Goal: Task Accomplishment & Management: Manage account settings

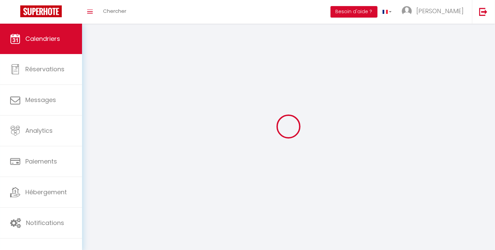
select select
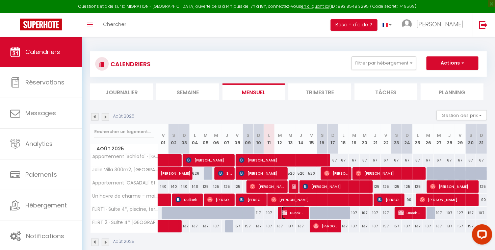
click at [294, 217] on span "HBook -" at bounding box center [294, 212] width 24 height 13
select select "OK"
select select "KO"
select select "0"
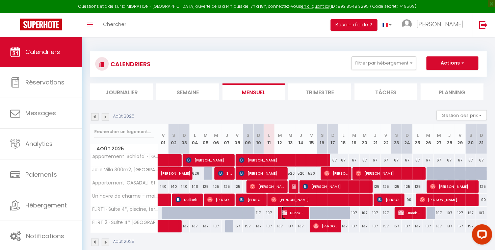
select select "1"
select select
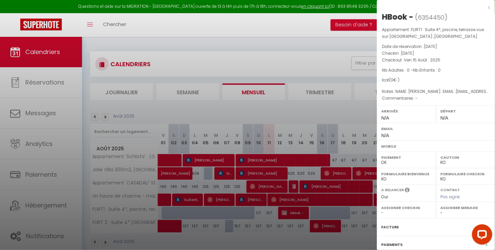
click at [483, 9] on div "x" at bounding box center [433, 7] width 113 height 8
